Goal: Register for event/course

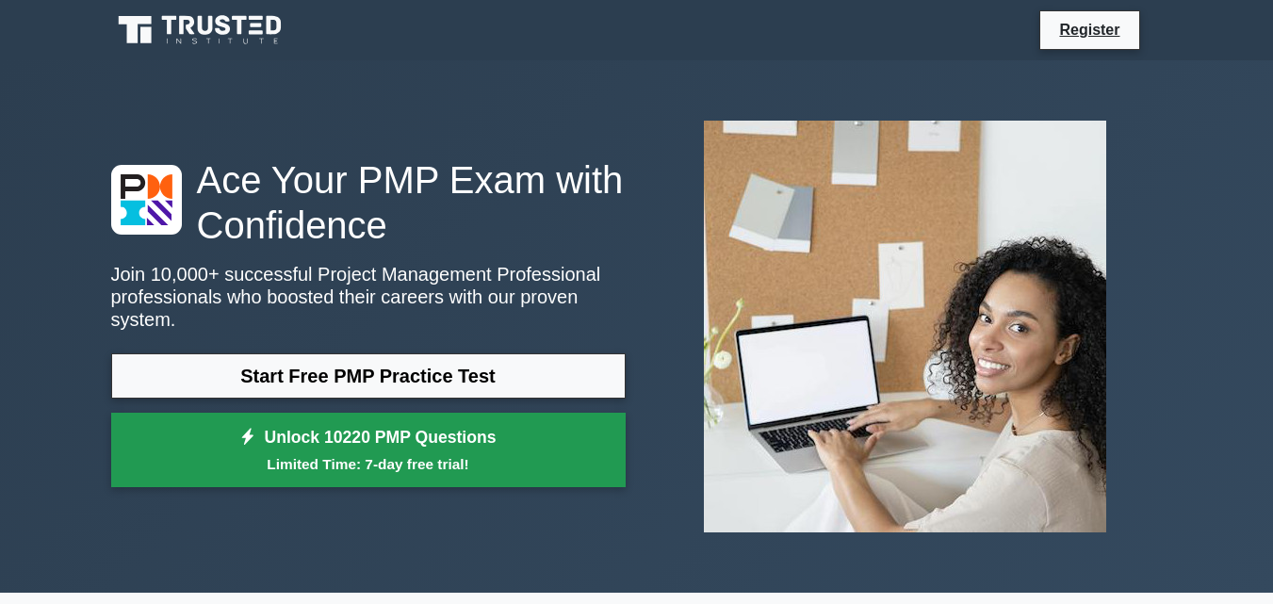
click at [400, 427] on link "Unlock 10220 PMP Questions Limited Time: 7-day free trial!" at bounding box center [368, 450] width 514 height 75
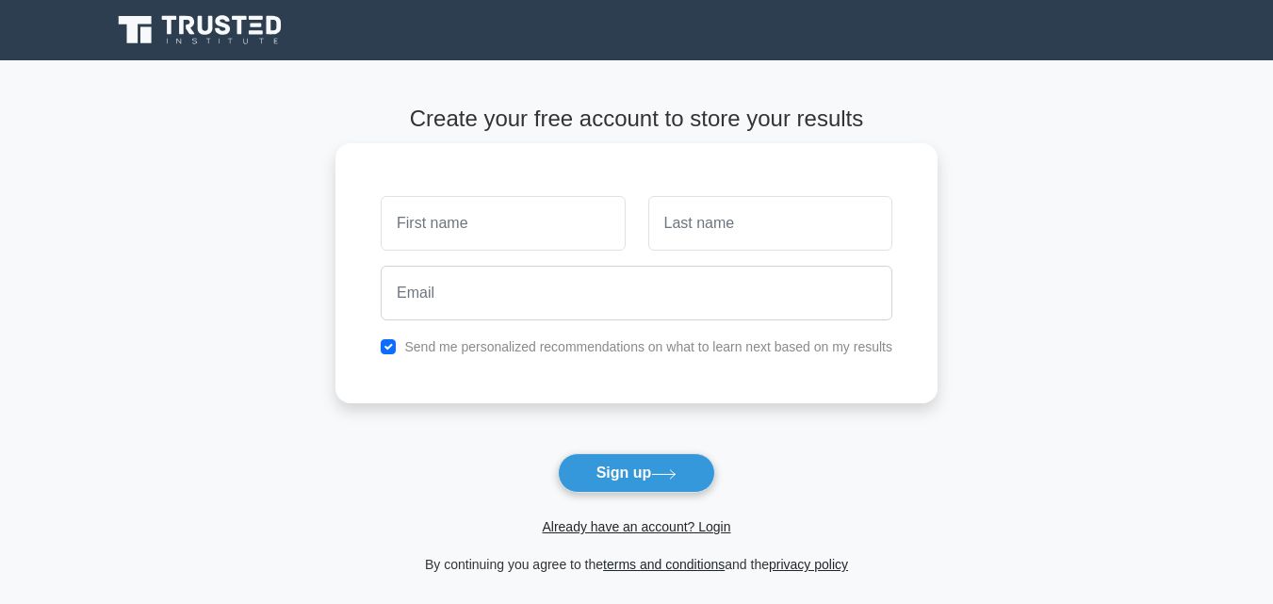
click at [392, 220] on input "text" at bounding box center [503, 223] width 244 height 55
type input "Felistus"
click at [660, 225] on input "text" at bounding box center [770, 223] width 244 height 55
type input "Mutua"
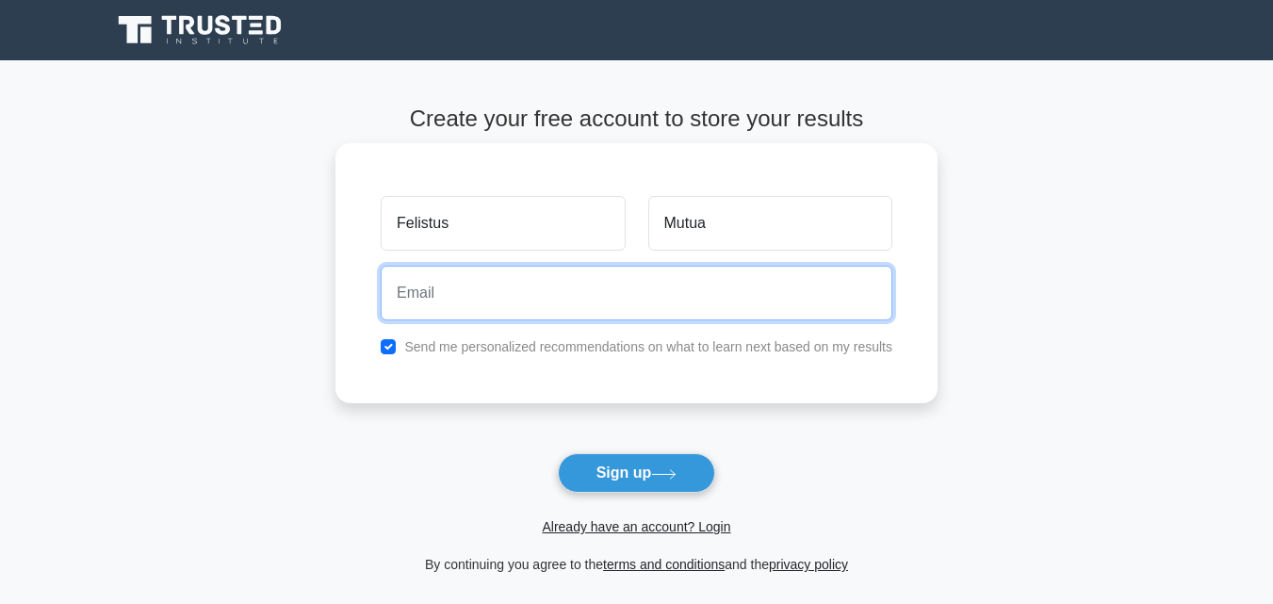
click at [398, 293] on input "email" at bounding box center [637, 293] width 512 height 55
type input "[EMAIL_ADDRESS][DOMAIN_NAME]"
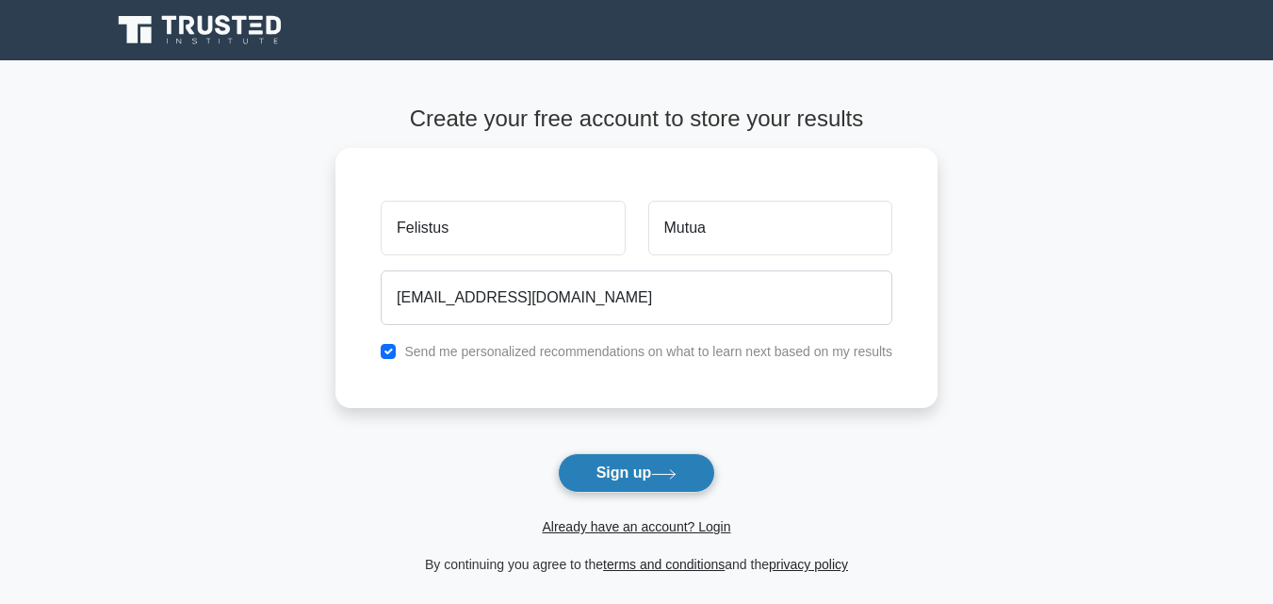
click at [667, 472] on icon at bounding box center [663, 474] width 25 height 10
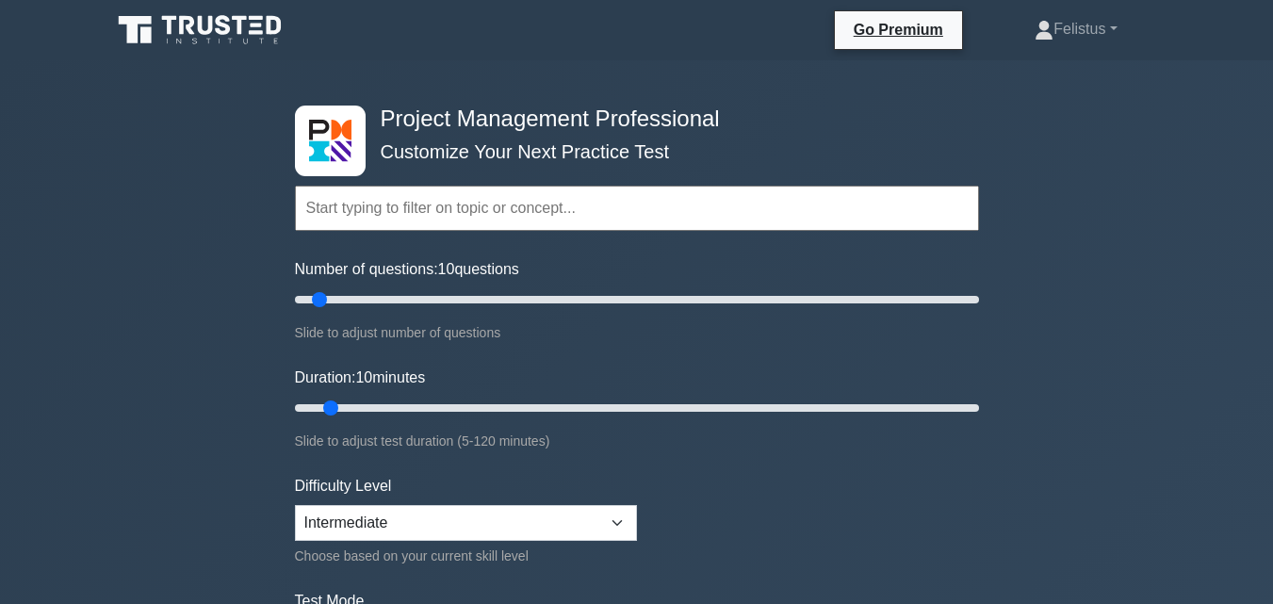
scroll to position [1057, 0]
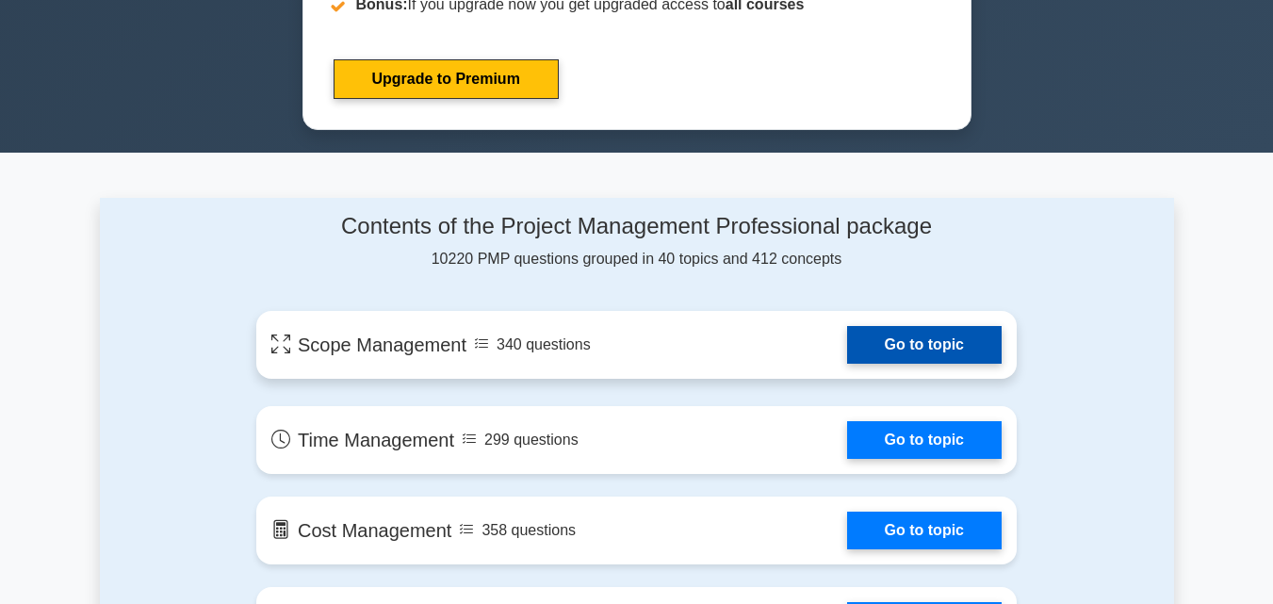
click at [847, 341] on link "Go to topic" at bounding box center [924, 345] width 155 height 38
